Goal: Task Accomplishment & Management: Manage account settings

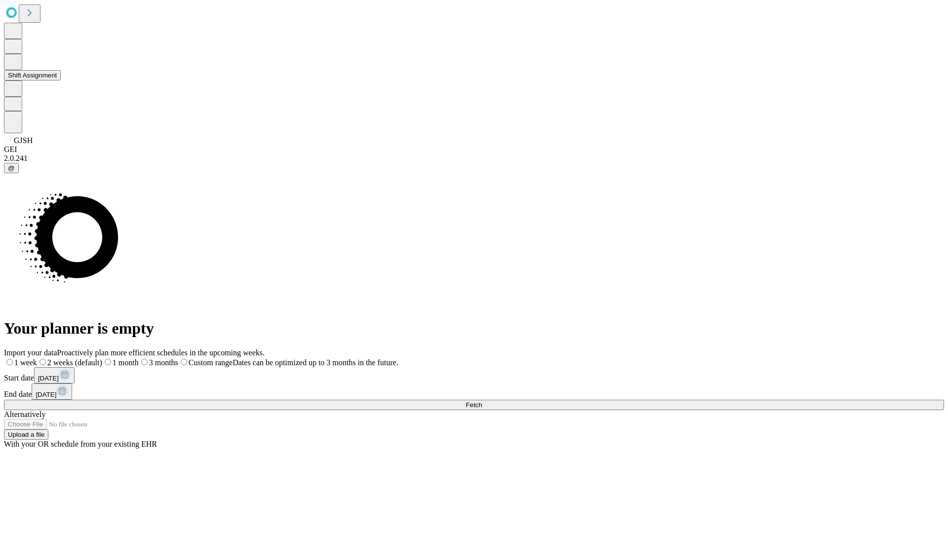
click at [61, 80] on button "Shift Assignment" at bounding box center [32, 75] width 57 height 10
